Goal: Transaction & Acquisition: Download file/media

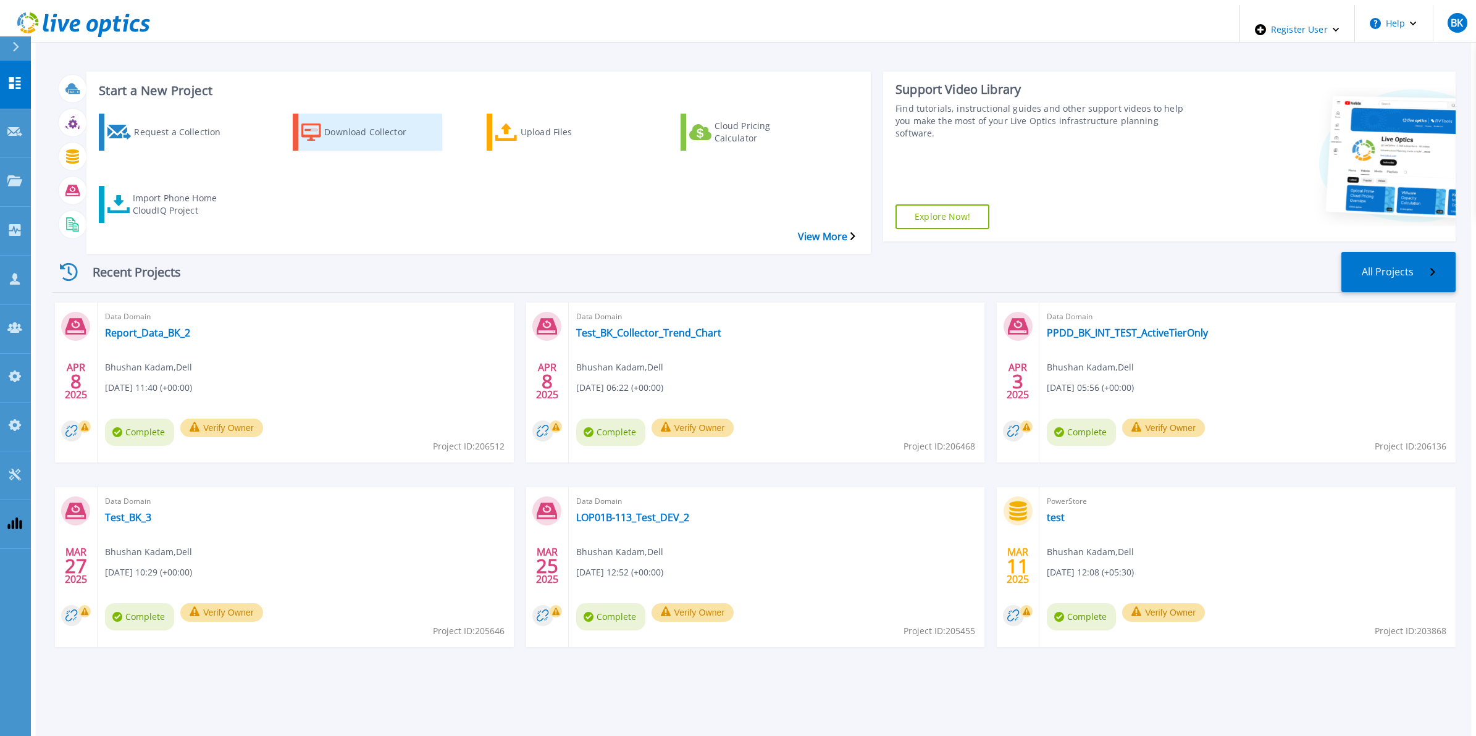
click at [386, 117] on div "Download Collector" at bounding box center [373, 132] width 99 height 31
